Goal: Task Accomplishment & Management: Use online tool/utility

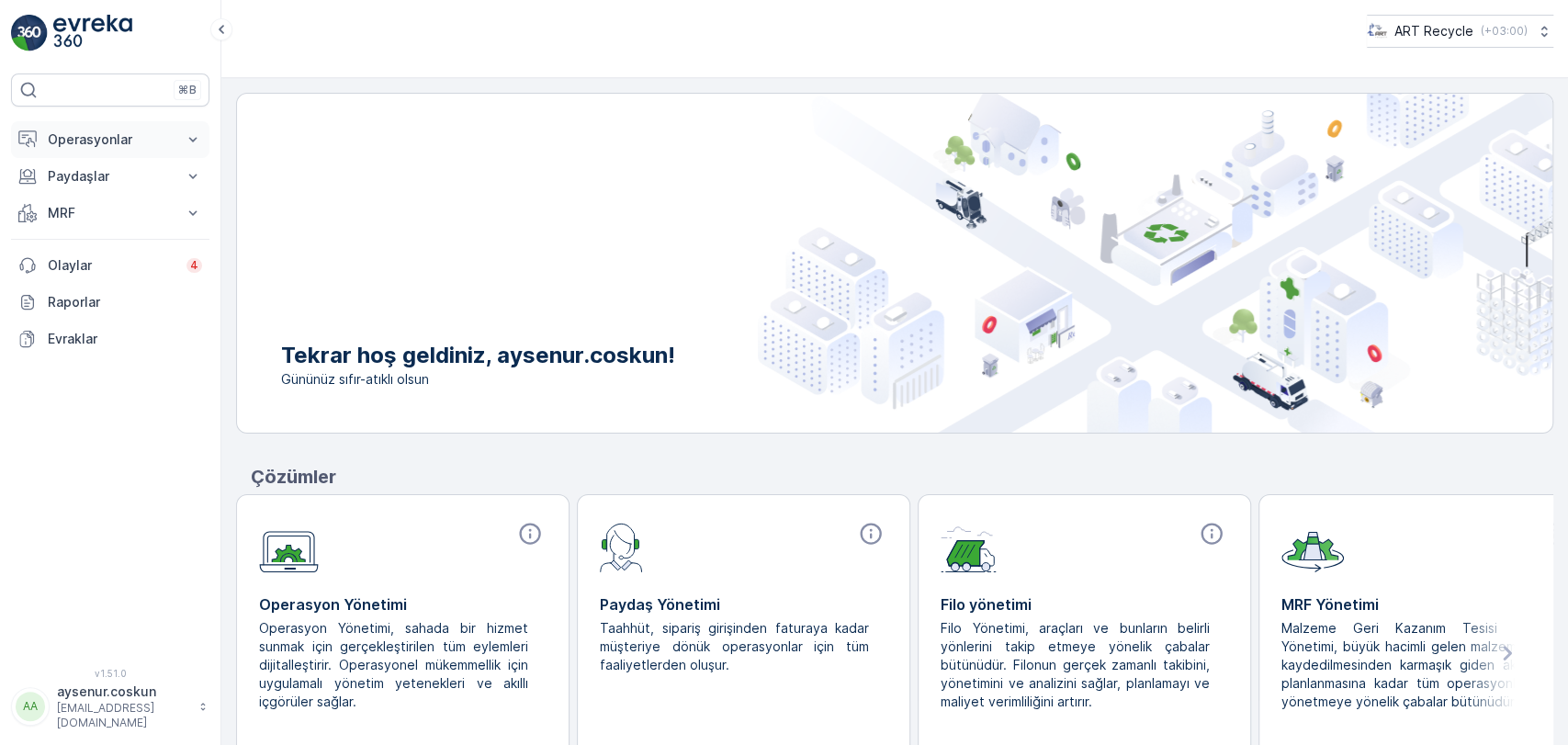
click at [119, 135] on p "Operasyonlar" at bounding box center [110, 140] width 125 height 18
click at [118, 195] on link "Planlama" at bounding box center [125, 196] width 169 height 26
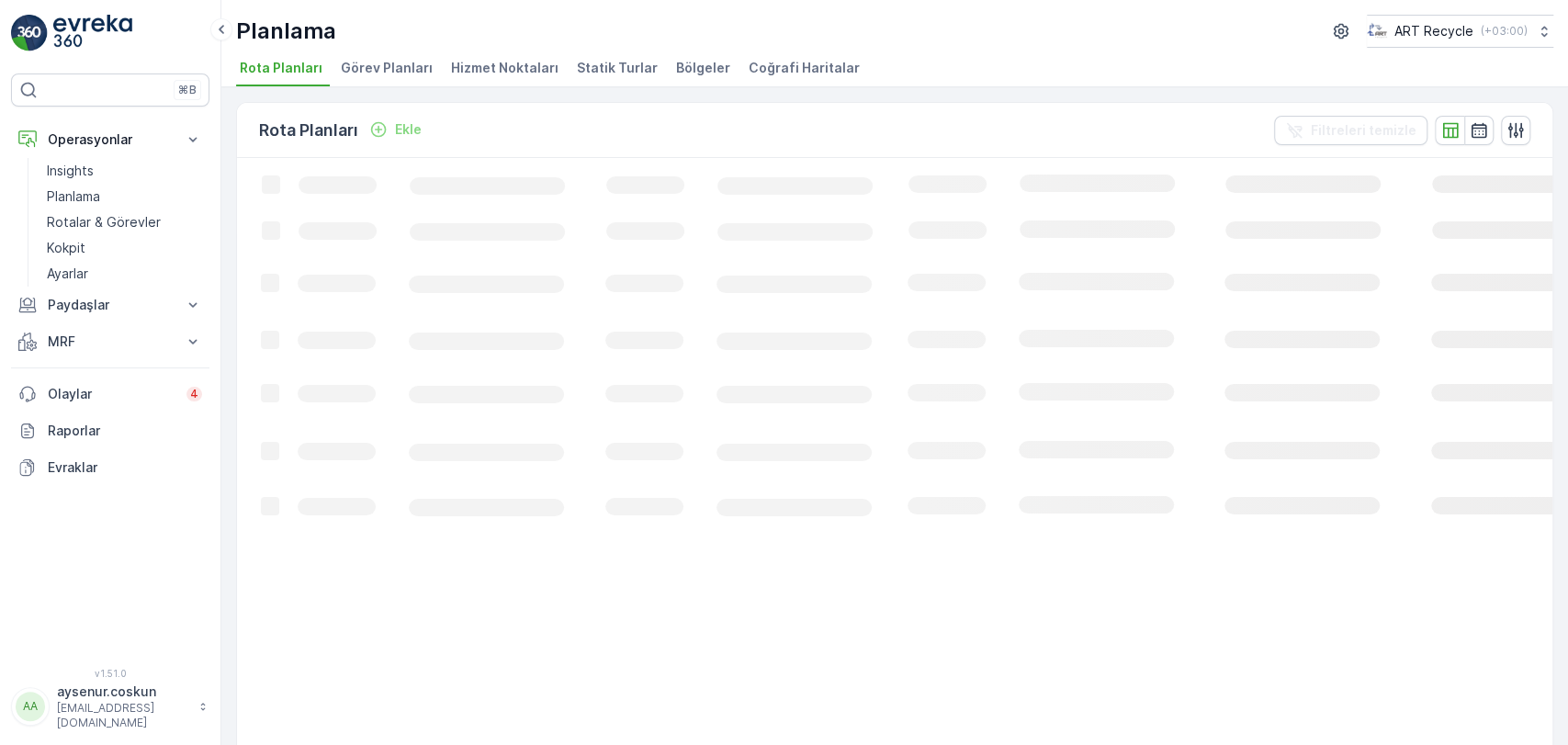
click at [520, 68] on span "Hizmet Noktaları" at bounding box center [504, 68] width 108 height 18
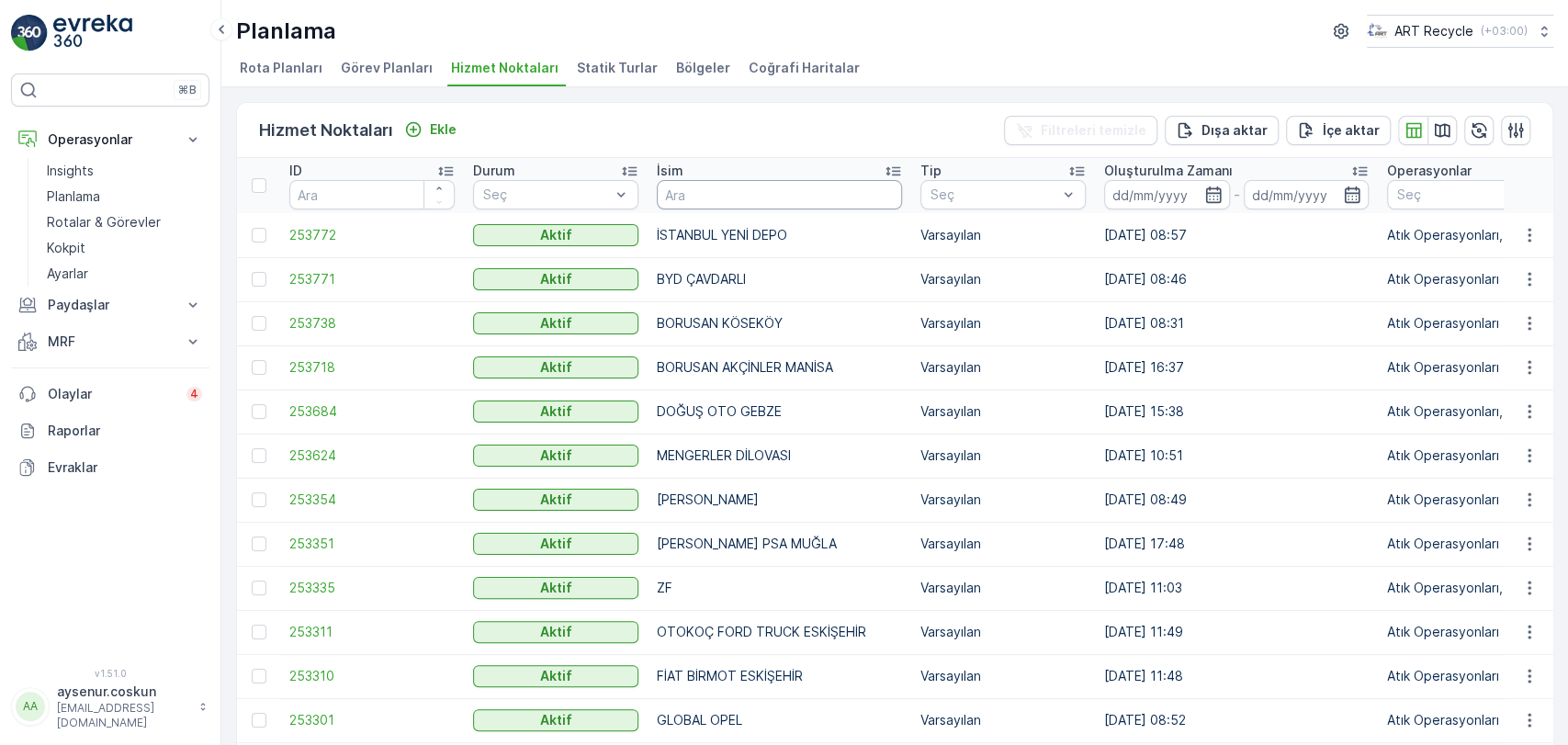
click at [740, 189] on input "text" at bounding box center [780, 194] width 245 height 29
type input "SONKAR"
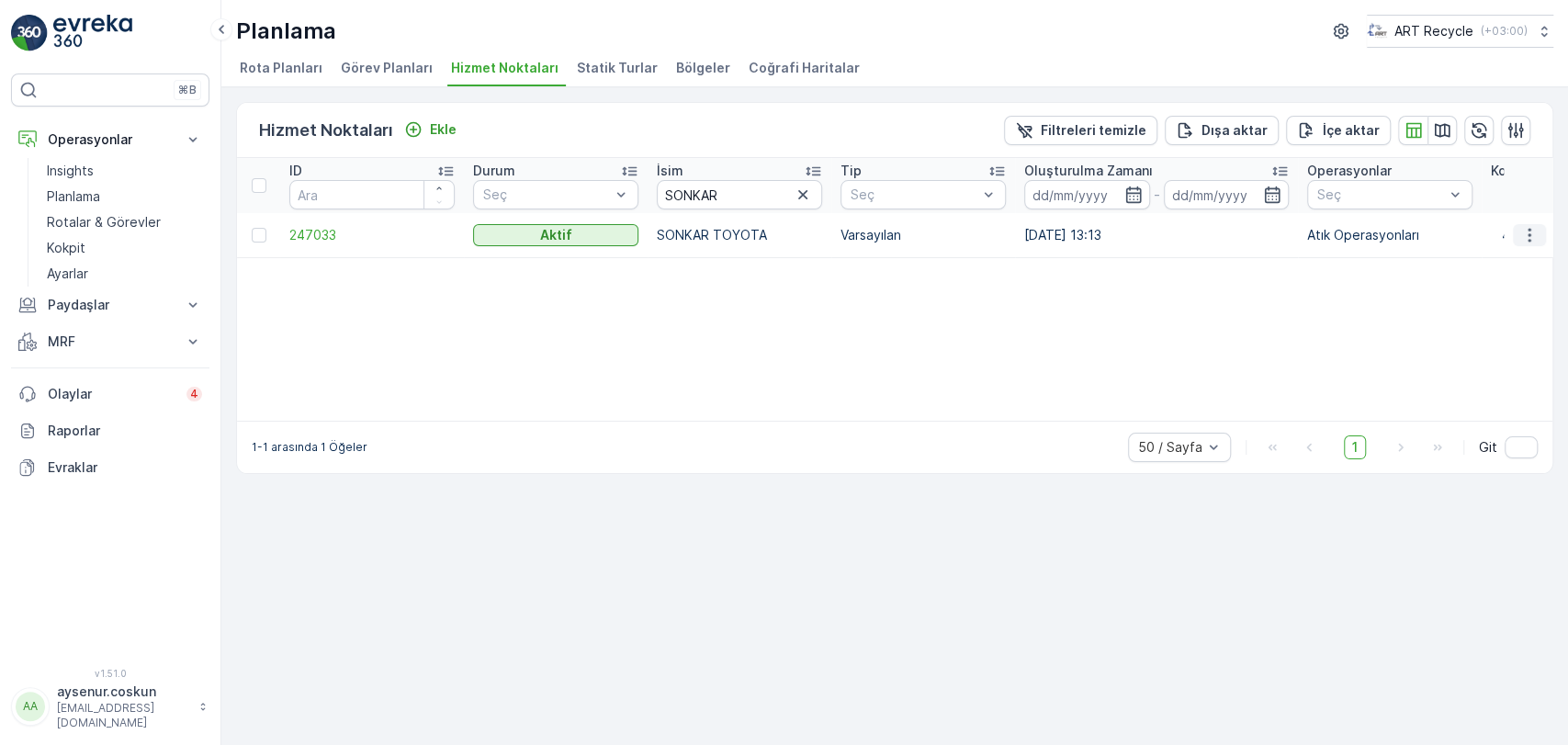
click at [1535, 230] on icon "button" at bounding box center [1529, 235] width 18 height 18
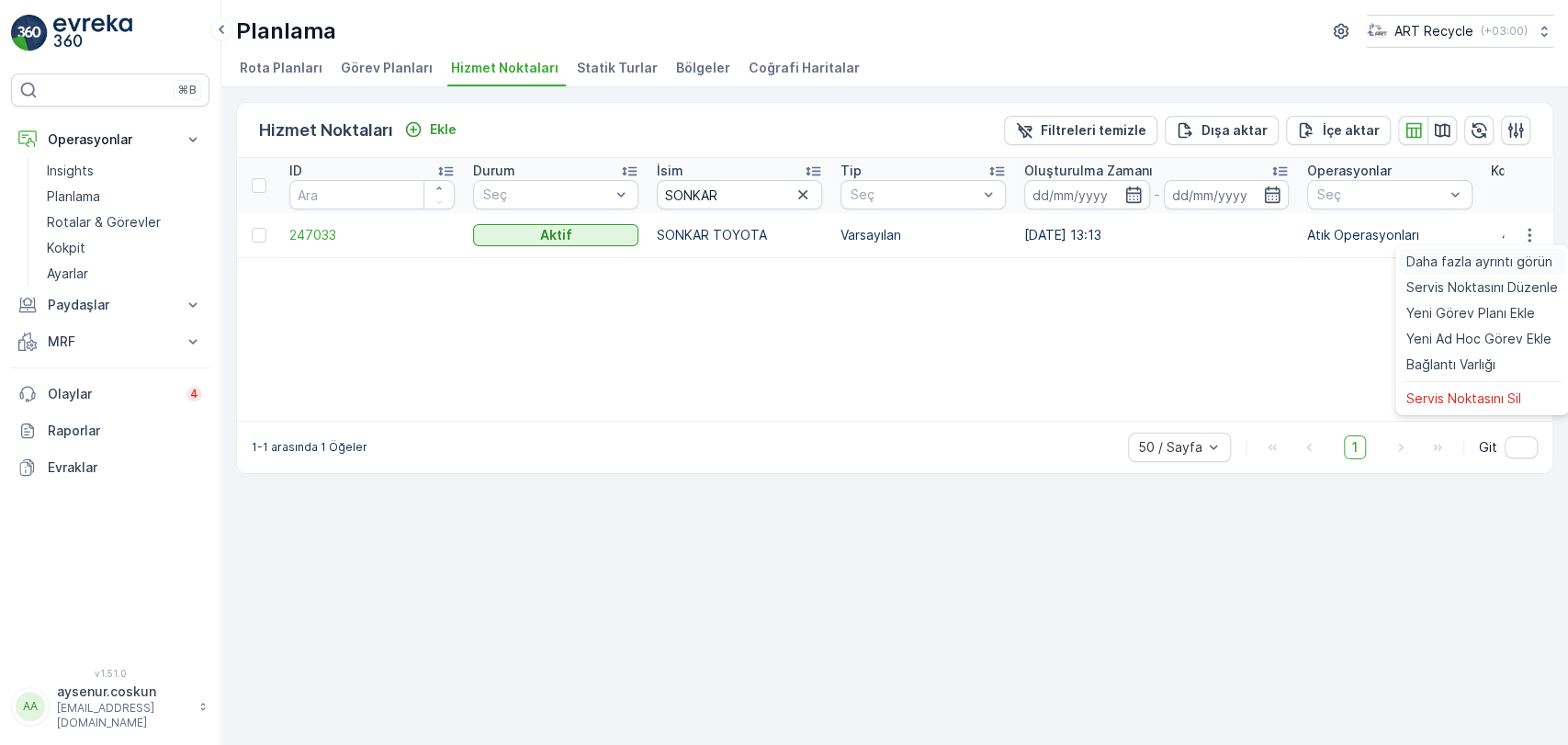
click at [1526, 259] on span "Daha fazla ayrıntı görün" at bounding box center [1479, 261] width 146 height 18
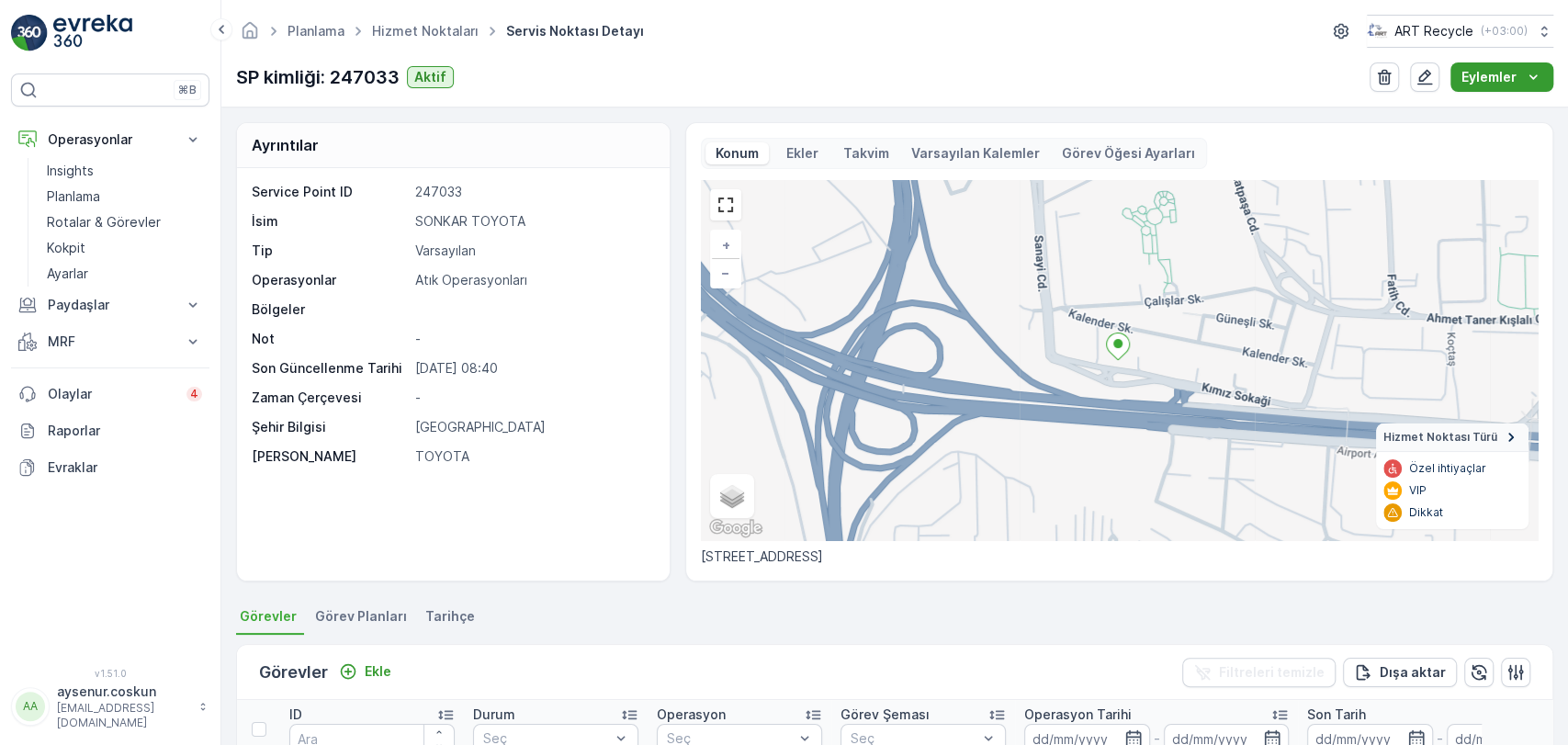
click at [1512, 75] on p "Eylemler" at bounding box center [1488, 77] width 55 height 18
click at [1478, 134] on span "Yeni Ad Hoc Görev Ekle" at bounding box center [1487, 138] width 146 height 18
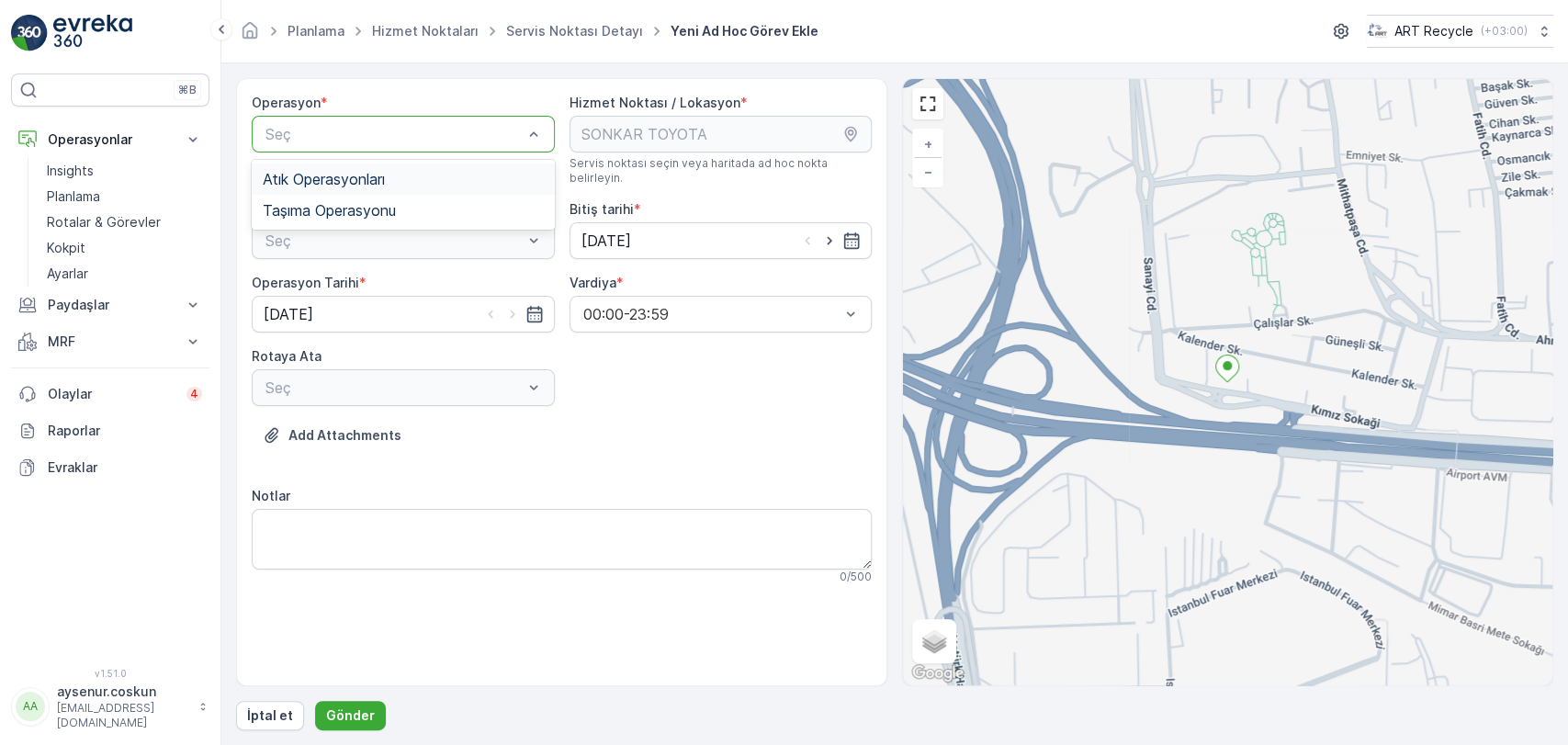
click at [368, 173] on span "Atık Operasyonları" at bounding box center [324, 179] width 123 height 17
click at [388, 270] on div "Atık Toplama" at bounding box center [403, 285] width 303 height 31
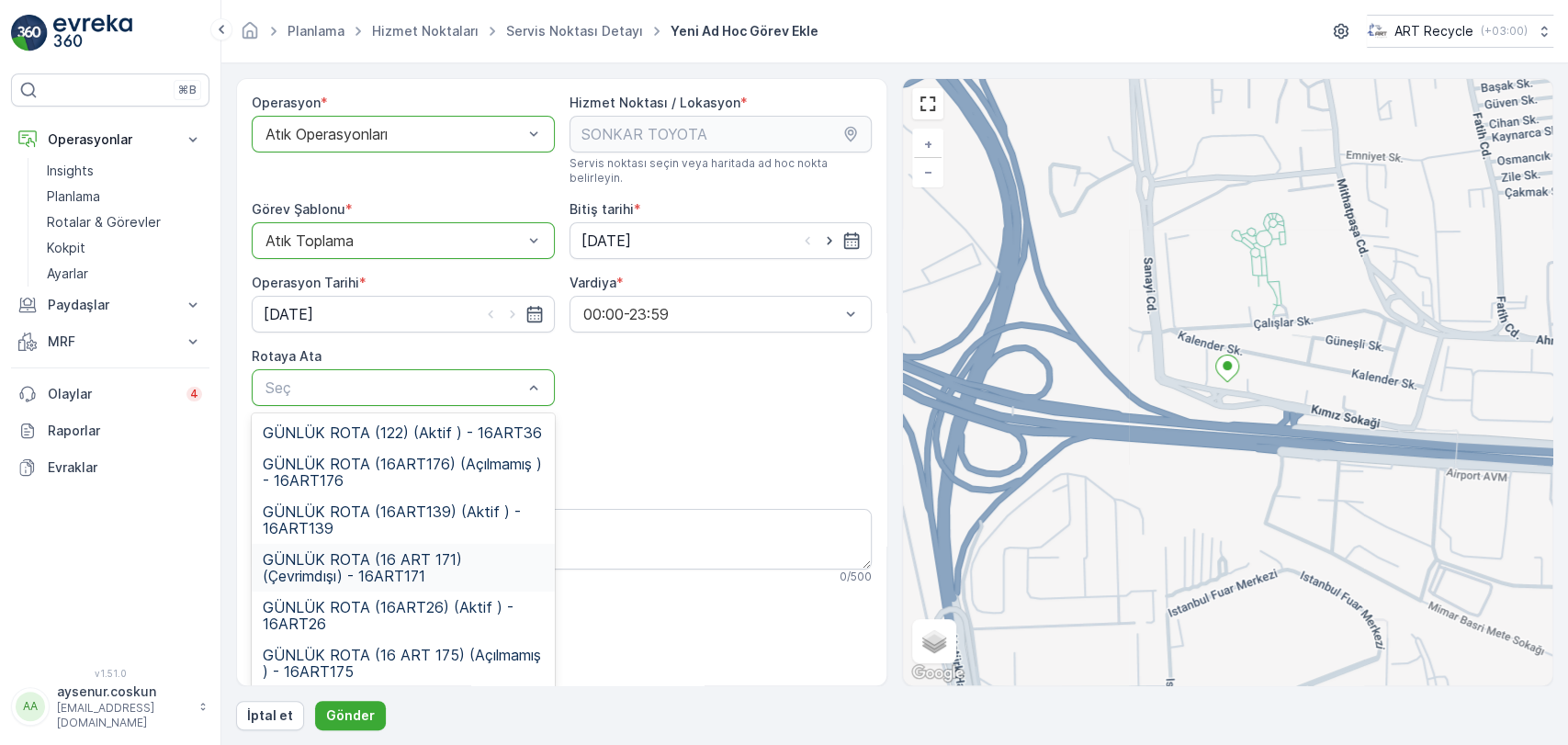
click at [470, 559] on span "GÜNLÜK ROTA (16 ART 171) (Çevrimdışı) - 16ART171" at bounding box center [404, 567] width 281 height 33
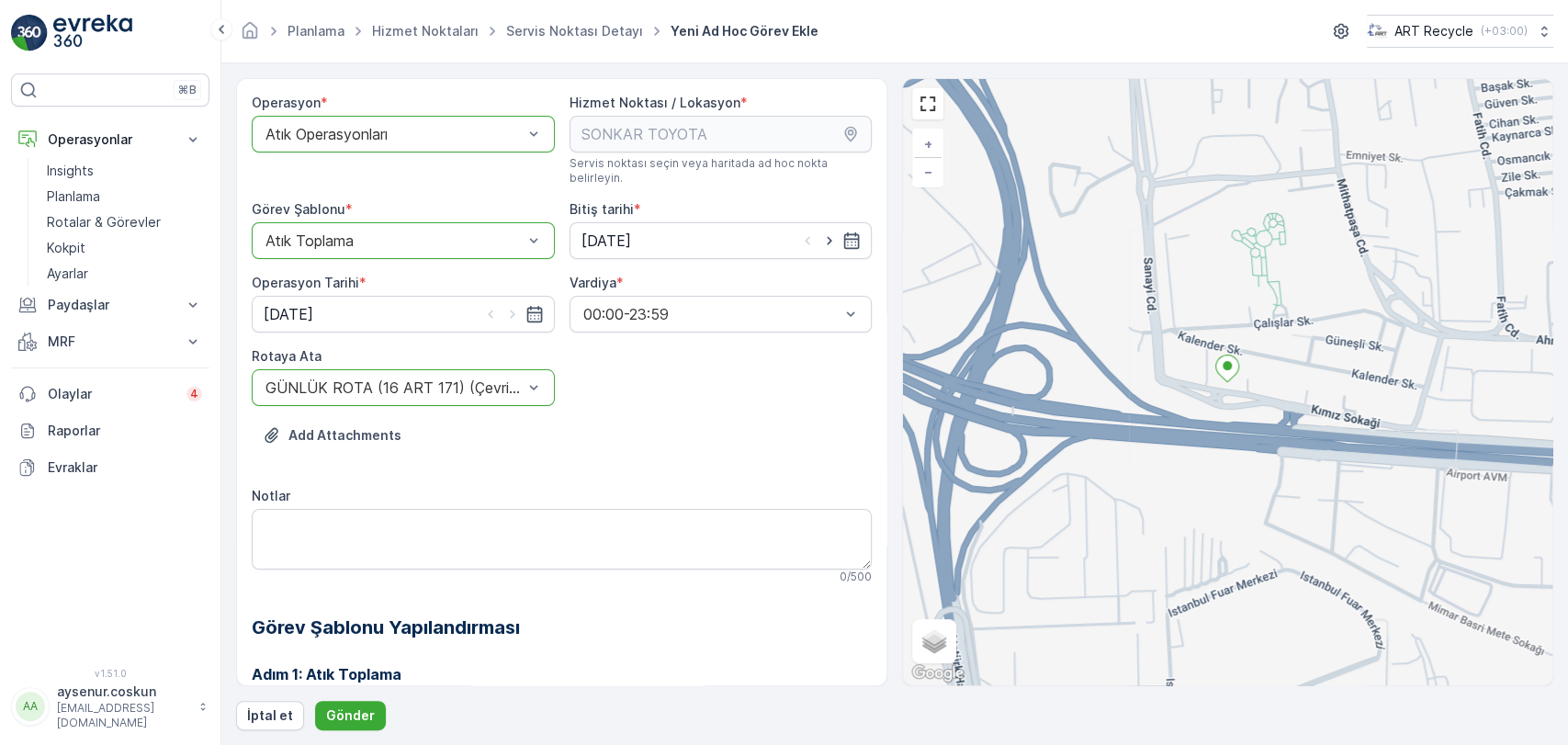
click at [445, 380] on div at bounding box center [394, 388] width 261 height 17
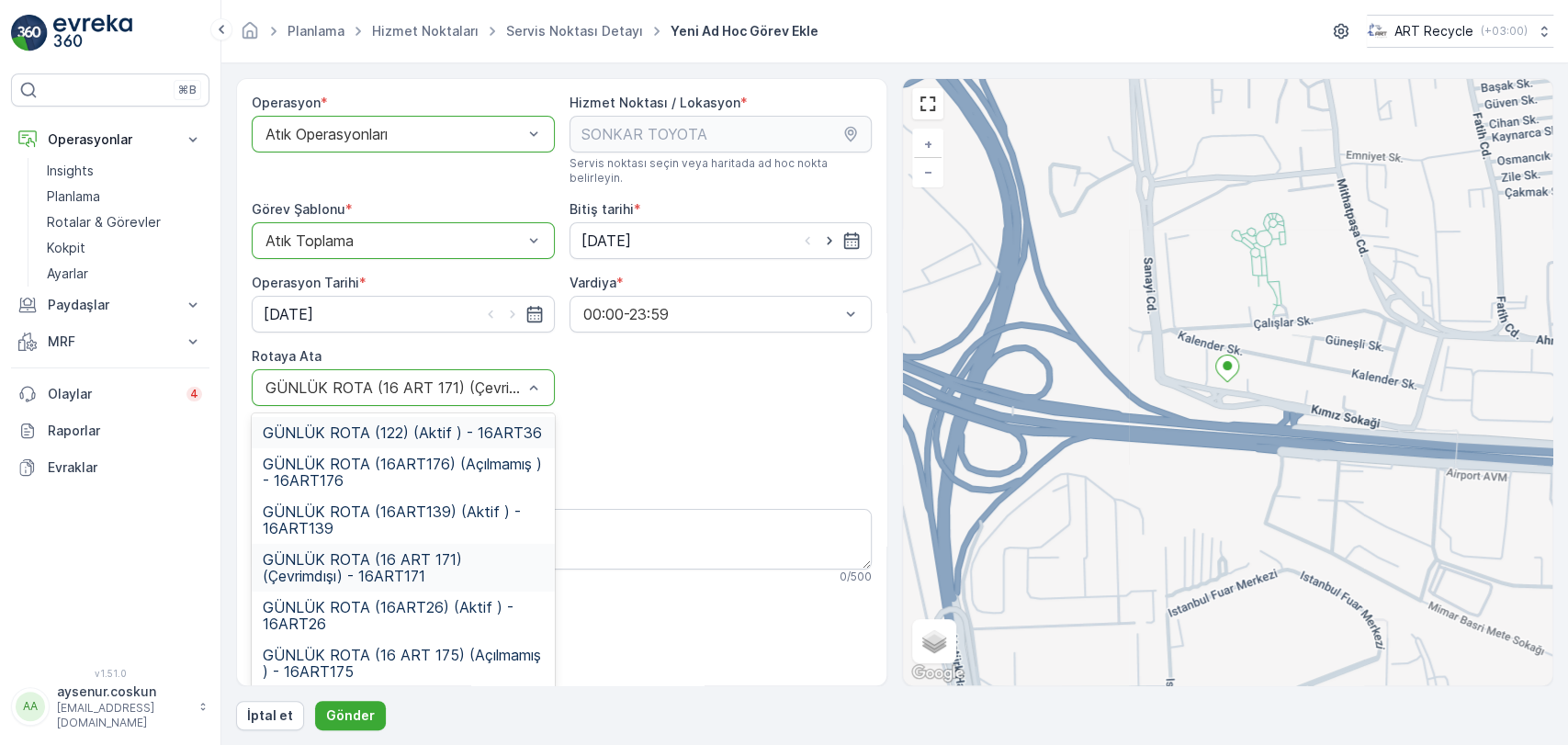
click at [426, 425] on span "GÜNLÜK ROTA (122) (Aktif ) - 16ART36" at bounding box center [403, 433] width 279 height 17
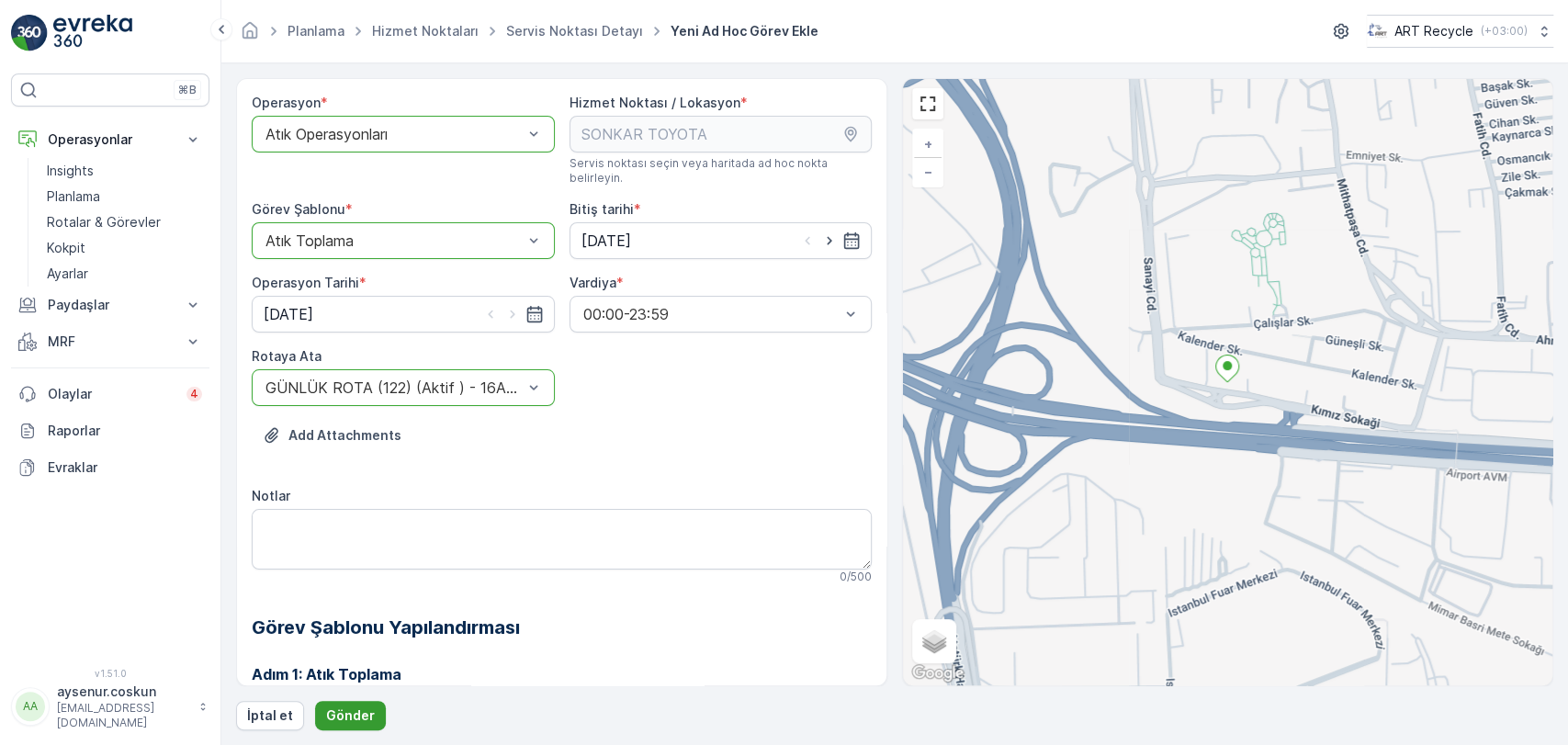
click at [360, 719] on p "Gönder" at bounding box center [350, 716] width 49 height 18
